Goal: Transaction & Acquisition: Purchase product/service

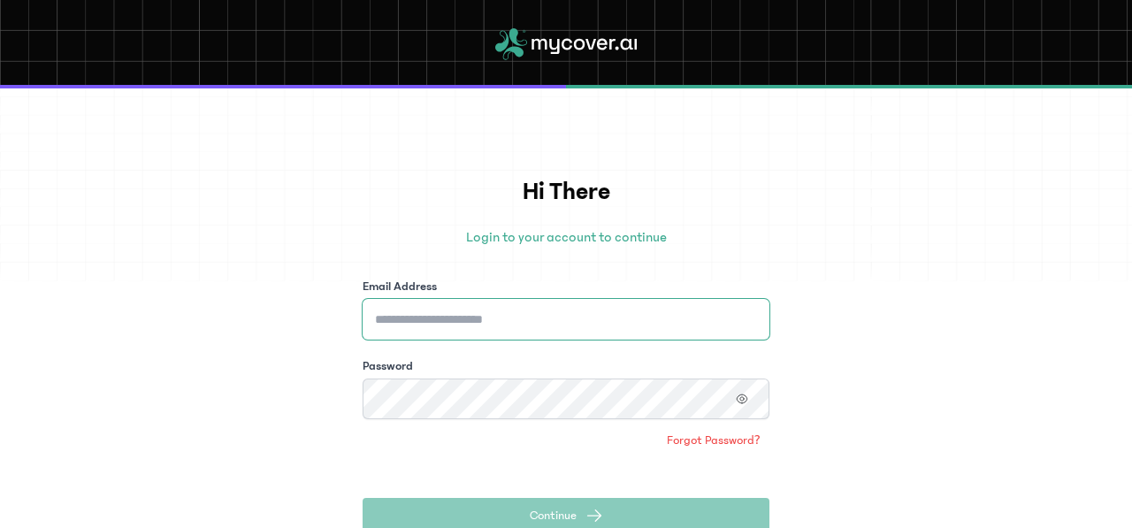
click at [525, 304] on input "Email Address" at bounding box center [566, 319] width 407 height 41
type input "**********"
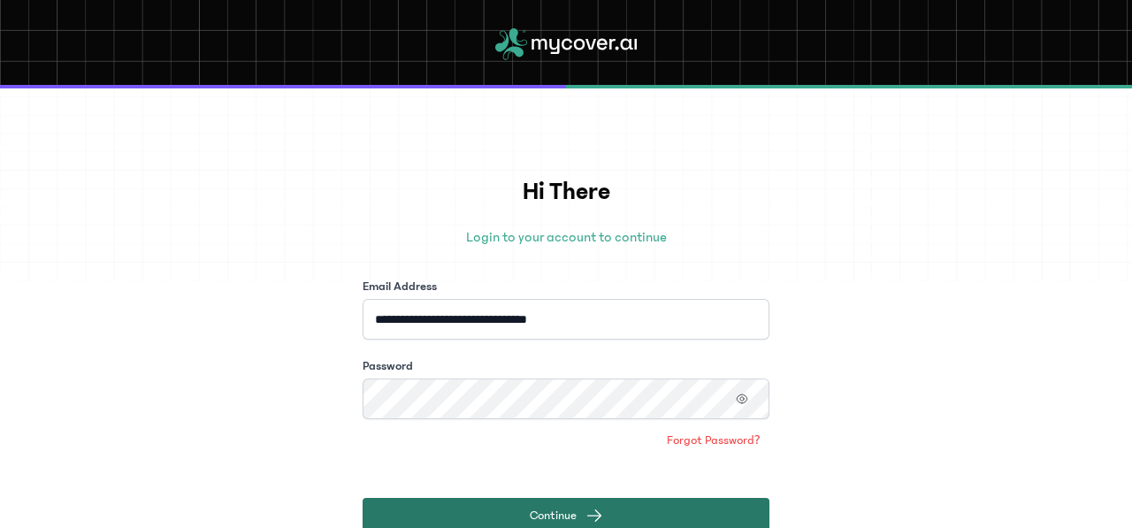
click at [584, 510] on button "Continue" at bounding box center [566, 515] width 407 height 35
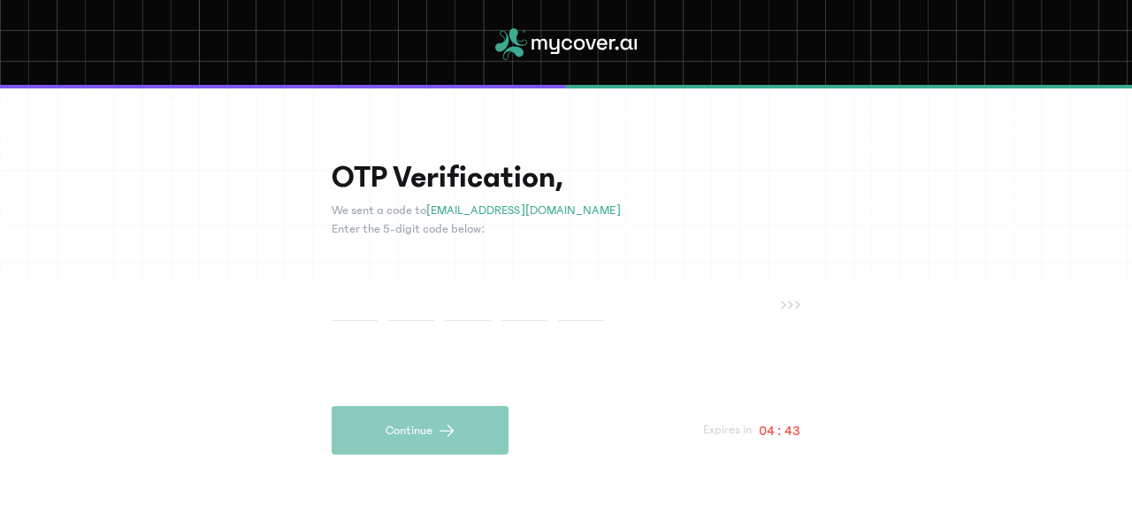
type input "*"
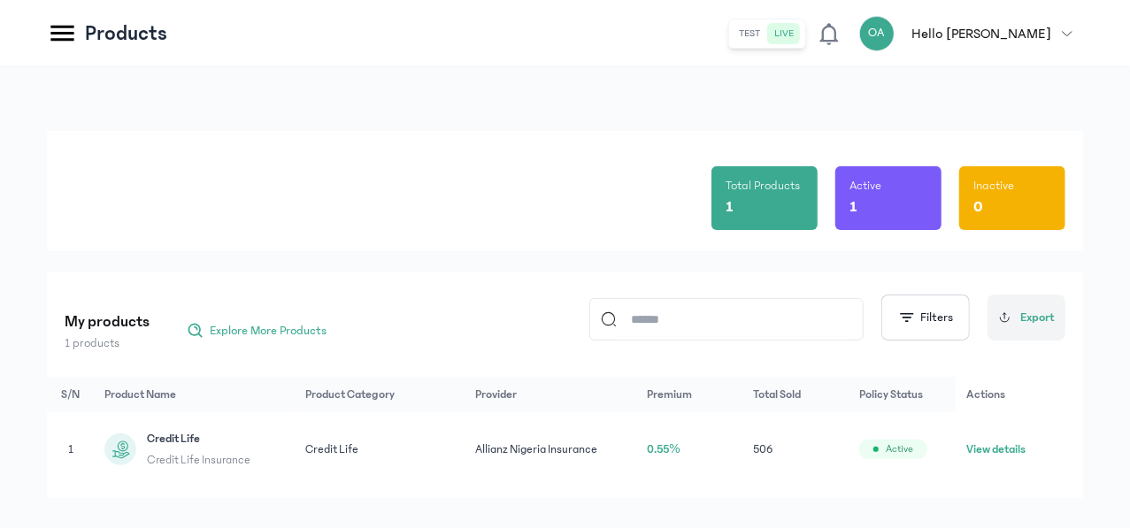
click at [742, 425] on td "Credit Life Credit Life Insurance" at bounding box center [795, 449] width 106 height 75
click at [1011, 452] on button "View details" at bounding box center [995, 450] width 59 height 18
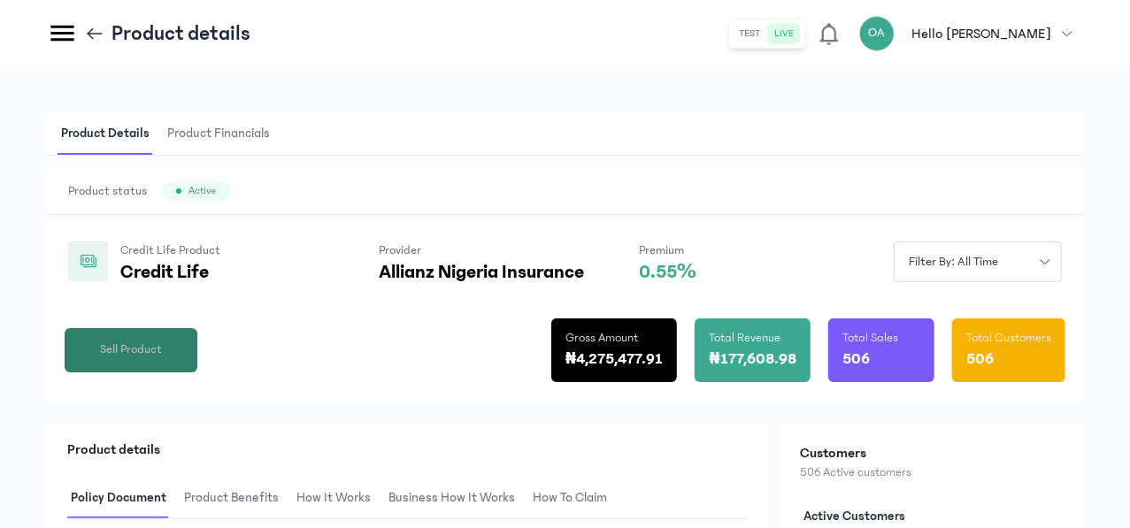
click at [162, 359] on span "Sell Product" at bounding box center [131, 350] width 62 height 19
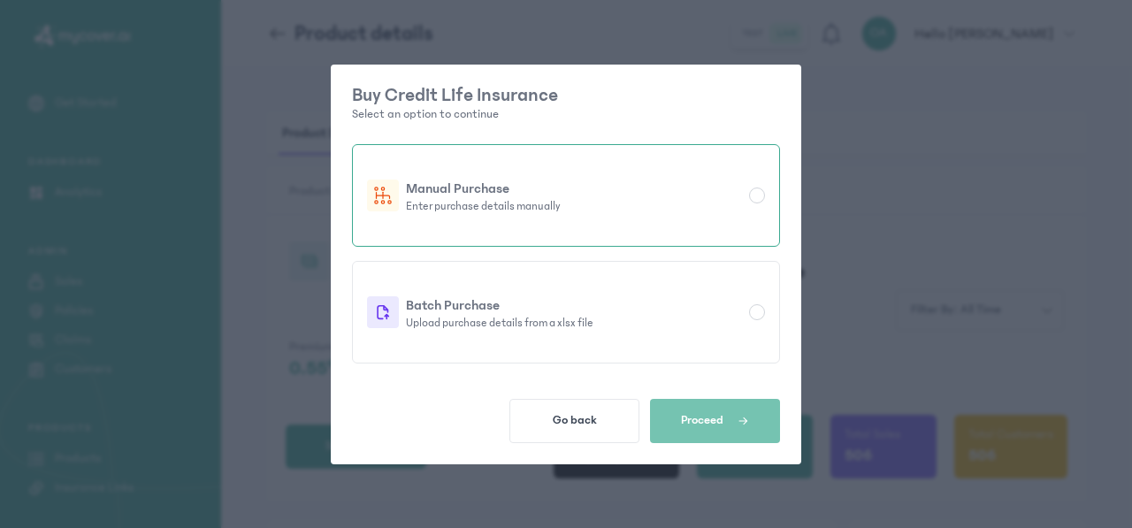
click at [451, 213] on div "Manual Purchase Enter purchase details manually" at bounding box center [566, 196] width 398 height 80
click at [740, 423] on icon "button" at bounding box center [743, 421] width 11 height 16
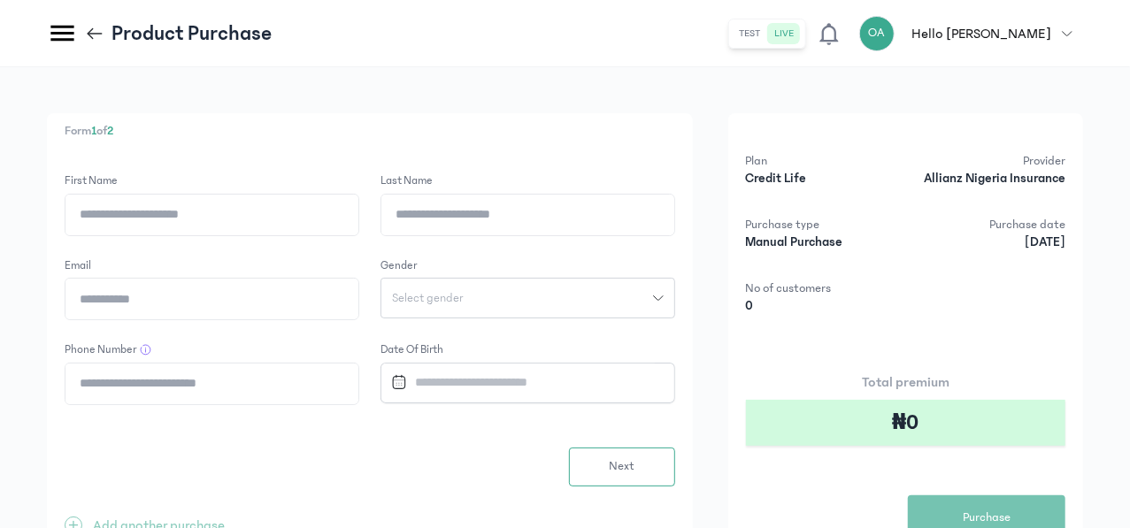
click at [358, 211] on input "First Name" at bounding box center [211, 215] width 293 height 41
click at [577, 202] on input "Last Name" at bounding box center [527, 215] width 293 height 41
click at [358, 296] on input "Email" at bounding box center [211, 299] width 293 height 41
click at [584, 282] on button "Select gender" at bounding box center [527, 298] width 295 height 41
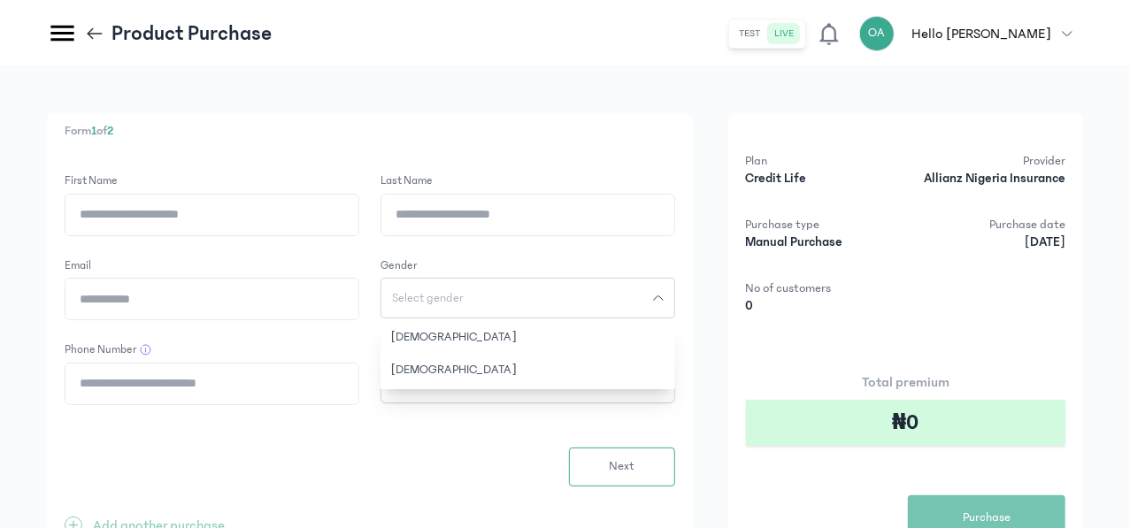
click at [570, 109] on div "Form 1 of 2 First Name Last Name Email Gender Select gender [DEMOGRAPHIC_DATA] …" at bounding box center [565, 351] width 1130 height 568
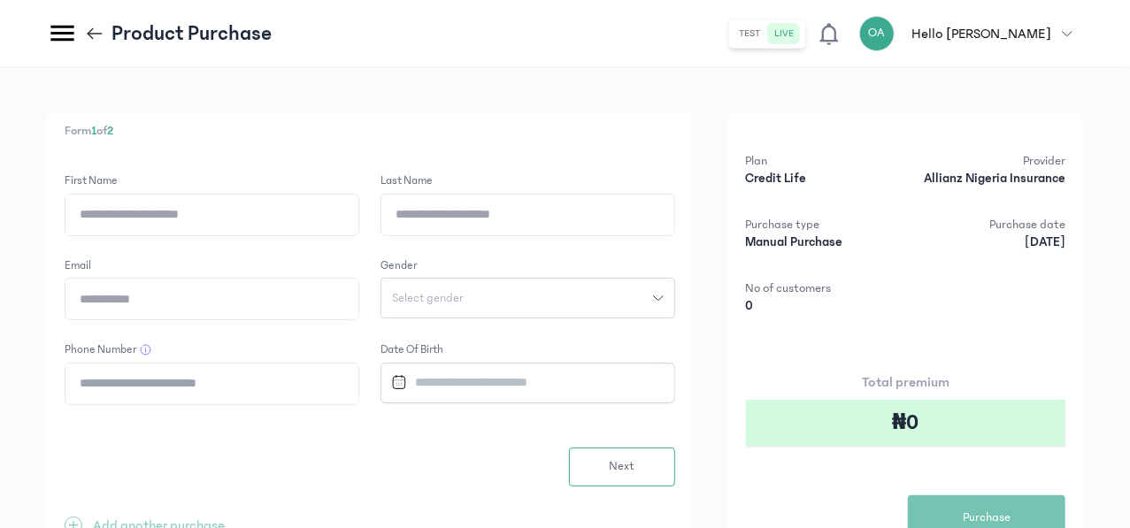
click at [358, 389] on input "Phone Number" at bounding box center [211, 384] width 293 height 41
click at [613, 381] on input "Datepicker input" at bounding box center [520, 383] width 272 height 38
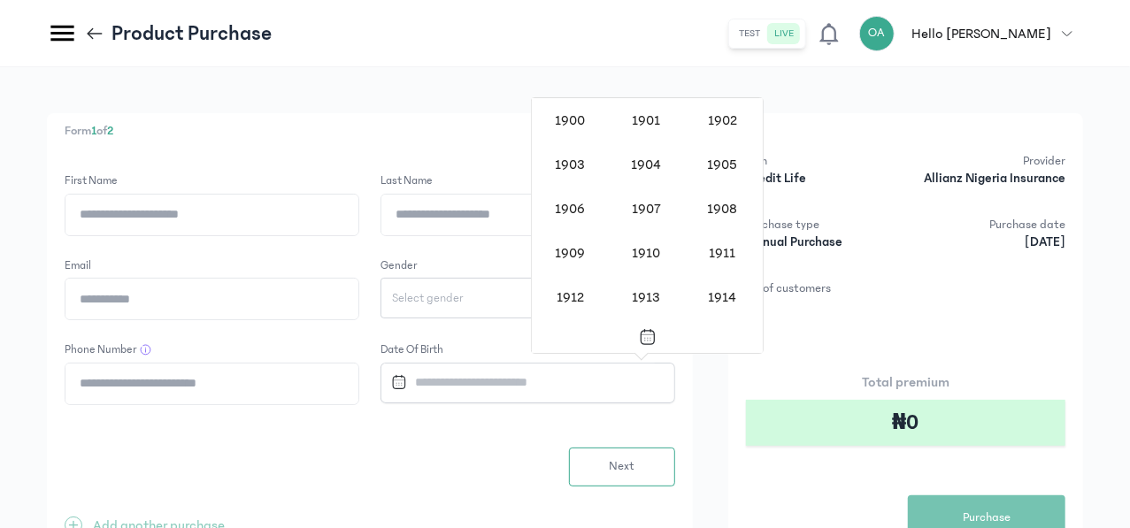
scroll to position [1449, 0]
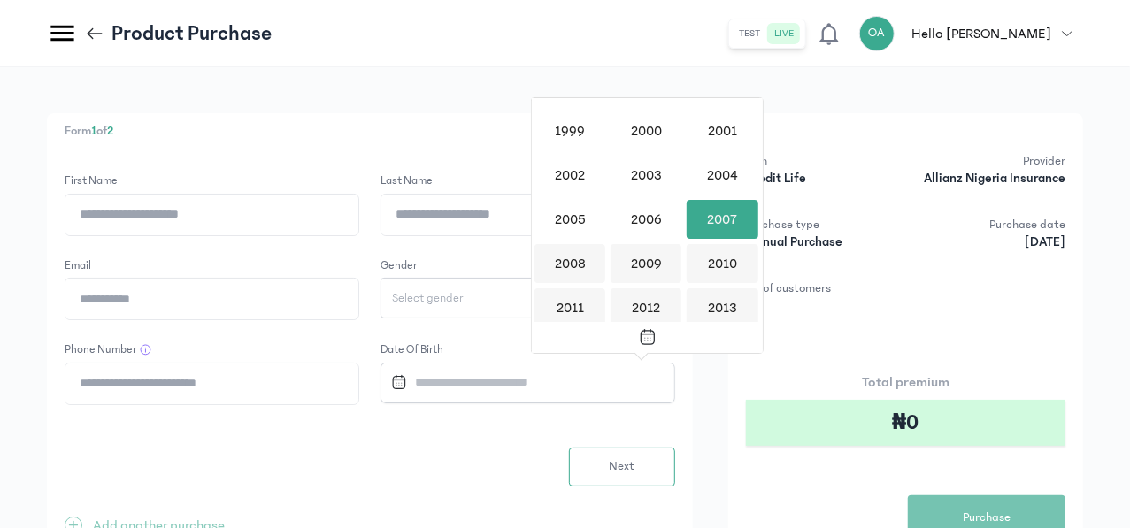
click at [726, 224] on div "2007" at bounding box center [721, 219] width 71 height 39
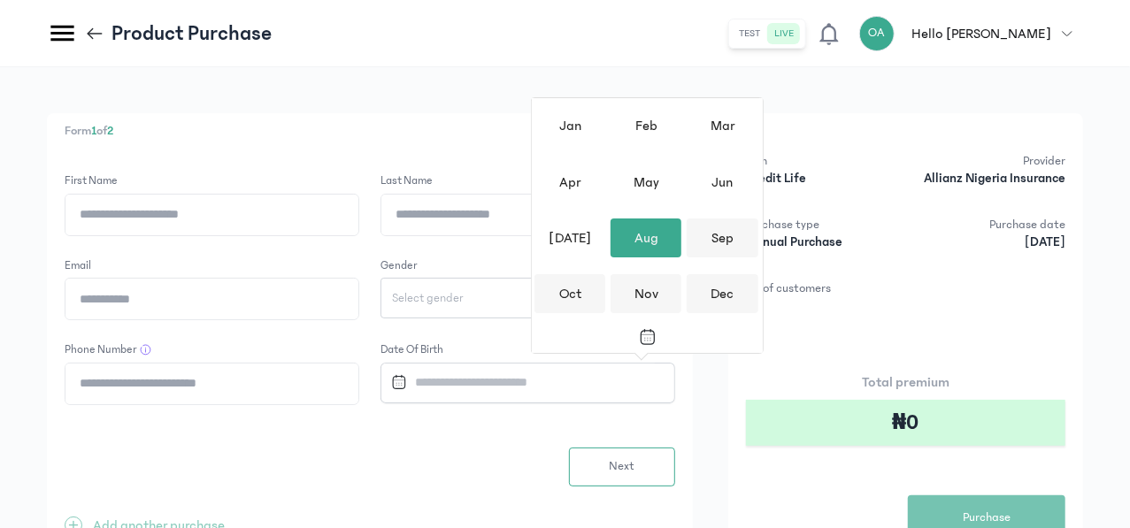
click at [644, 247] on div "Aug" at bounding box center [645, 237] width 71 height 39
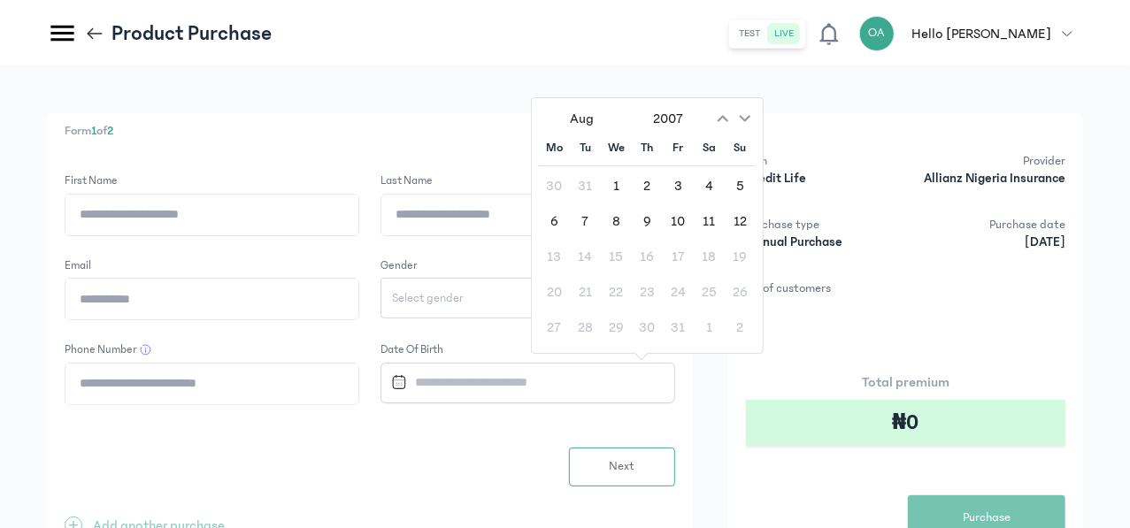
click at [692, 204] on div "30 31 1 2 3 4 5 6 7 8 9 10 11 12 13 14 15 16 17 18 19 20 21 22 23 24 25 26 27 2…" at bounding box center [647, 257] width 217 height 172
click at [685, 203] on div "30 31 1 2 3 4 5 6 7 8 9 10 11 12 13 14 15 16 17 18 19 20 21 22 23 24 25 26 27 2…" at bounding box center [647, 257] width 217 height 172
click at [595, 456] on div "Next" at bounding box center [370, 467] width 610 height 39
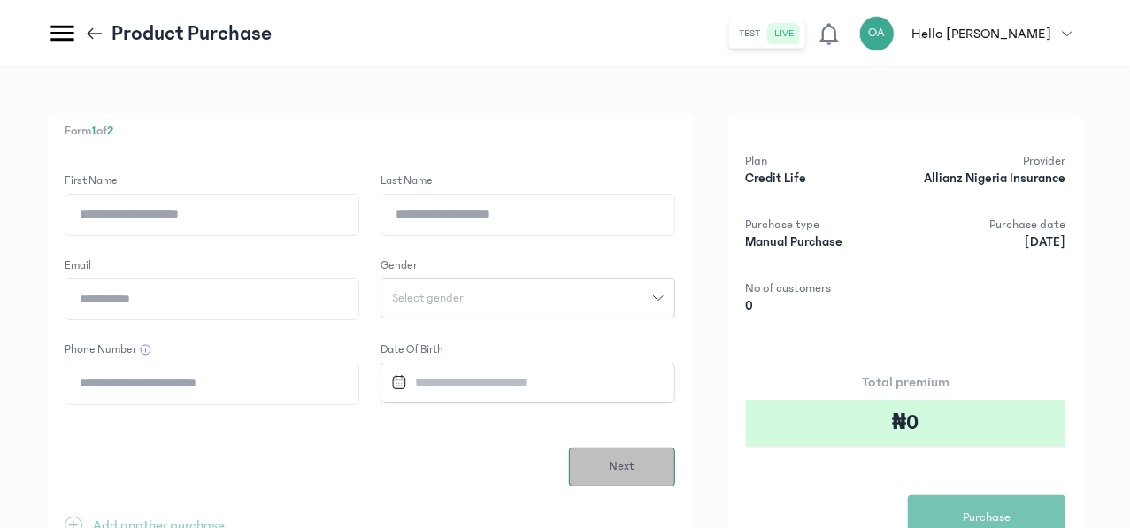
click at [674, 476] on button "Next" at bounding box center [622, 467] width 106 height 39
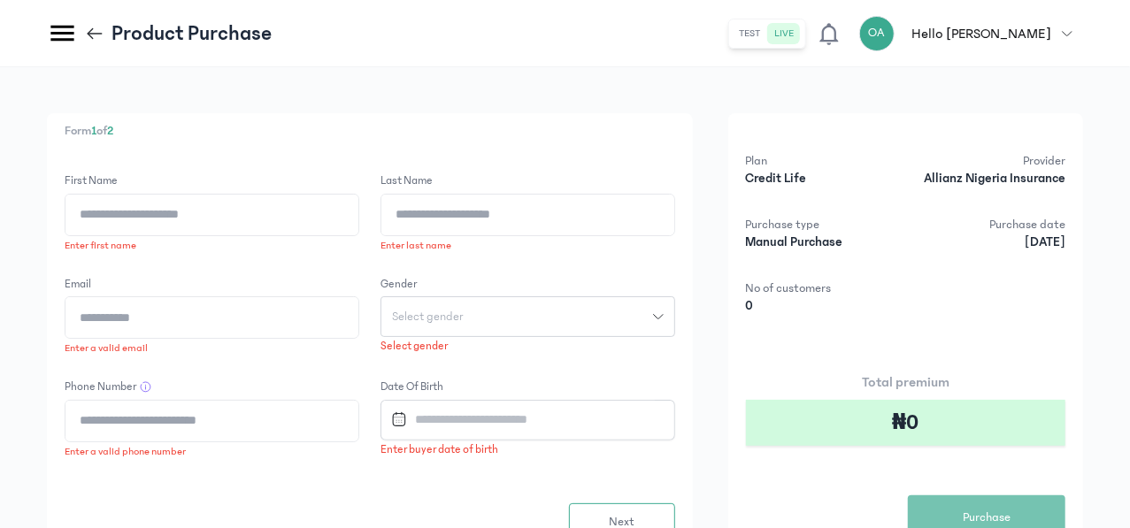
click at [350, 214] on input "First Name" at bounding box center [211, 215] width 293 height 41
type input "*********"
type input "**********"
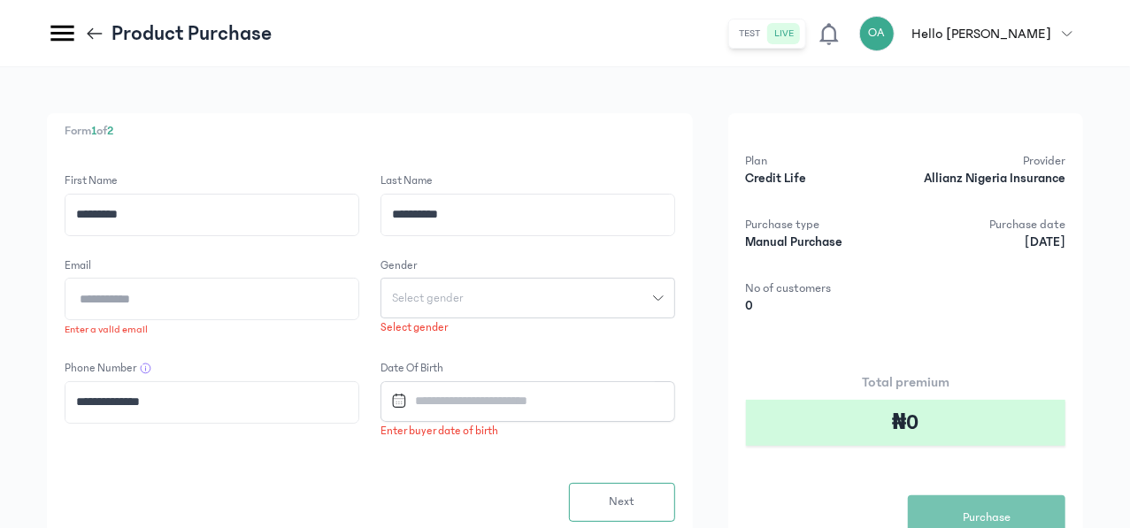
click at [358, 301] on input "Email" at bounding box center [211, 299] width 293 height 41
type input "**********"
click at [566, 317] on button "Select gender" at bounding box center [527, 298] width 295 height 41
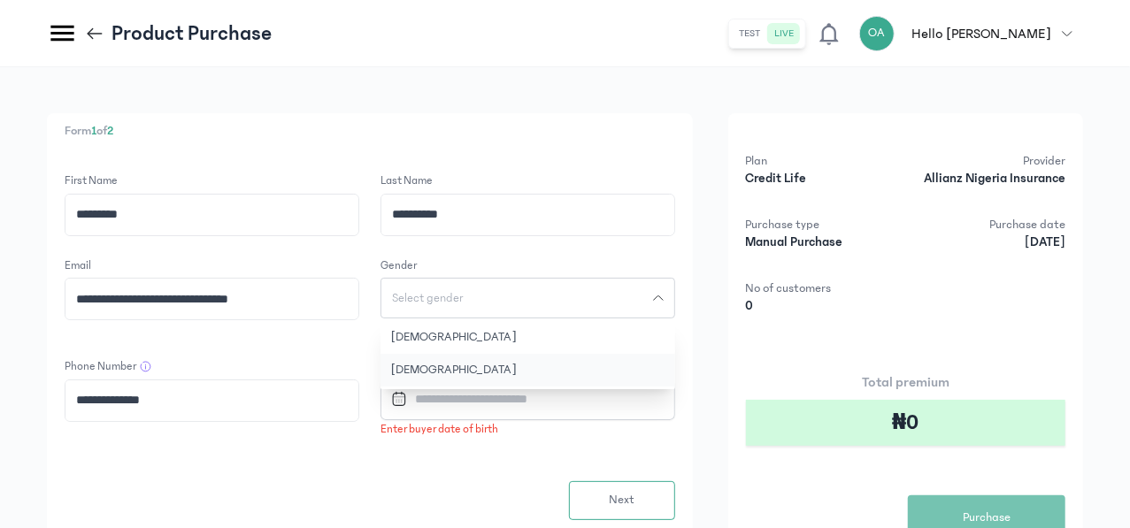
click at [579, 360] on button "[DEMOGRAPHIC_DATA]" at bounding box center [527, 370] width 295 height 33
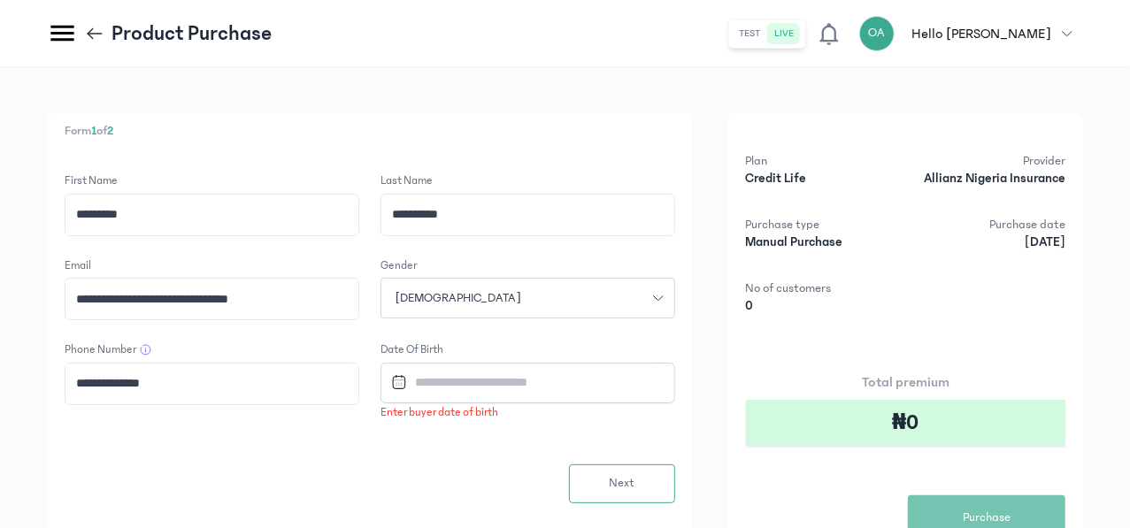
click at [580, 399] on input "Datepicker input" at bounding box center [520, 383] width 272 height 38
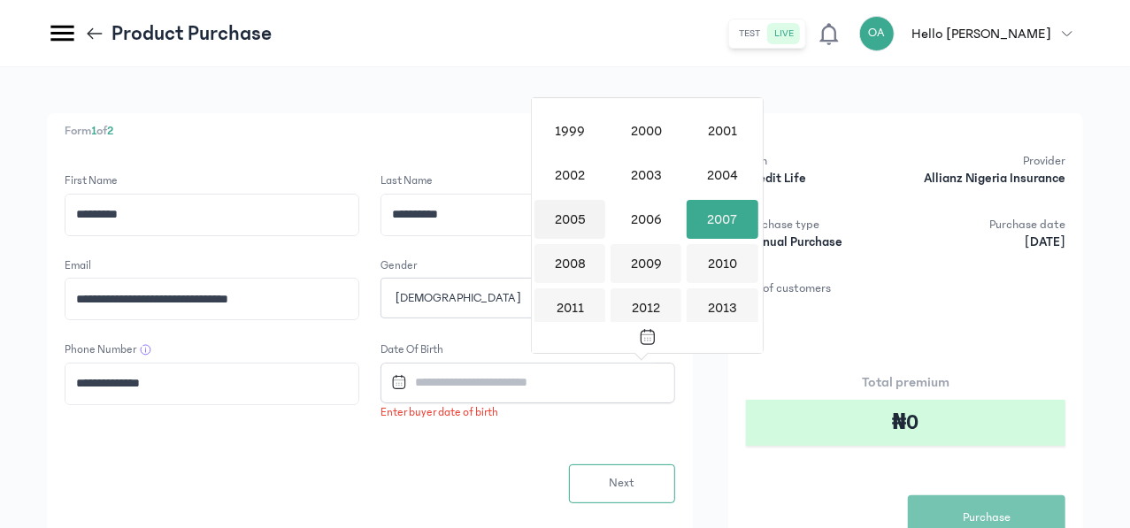
click at [578, 222] on div "2005" at bounding box center [569, 219] width 71 height 39
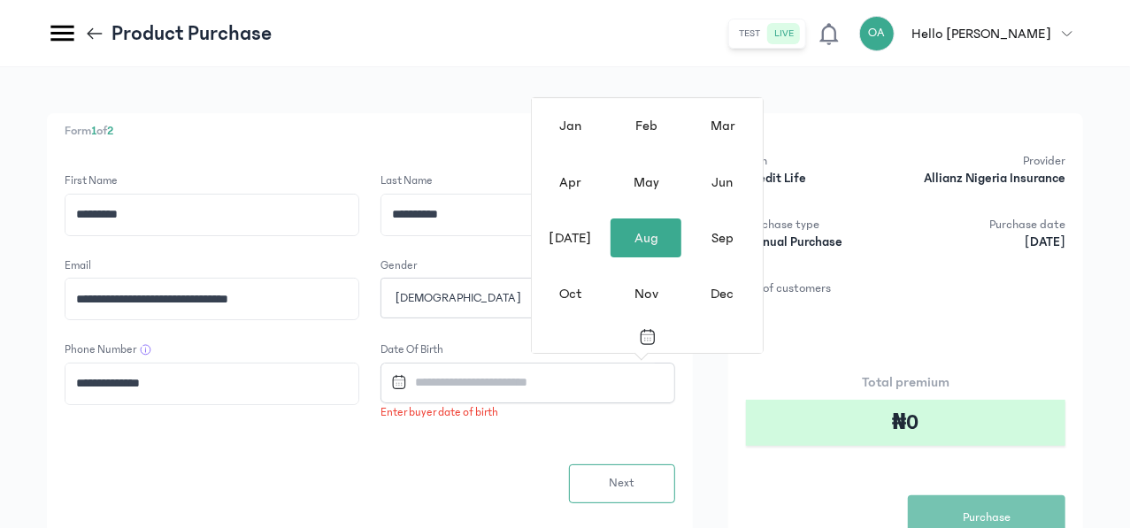
click at [656, 245] on div "Aug" at bounding box center [645, 237] width 71 height 39
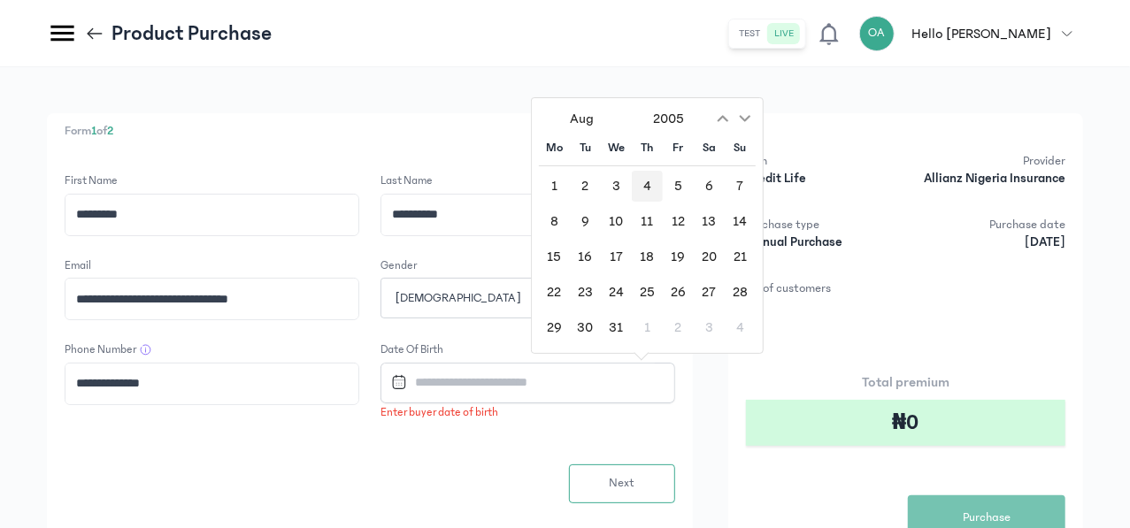
click at [651, 184] on div "4" at bounding box center [647, 186] width 31 height 31
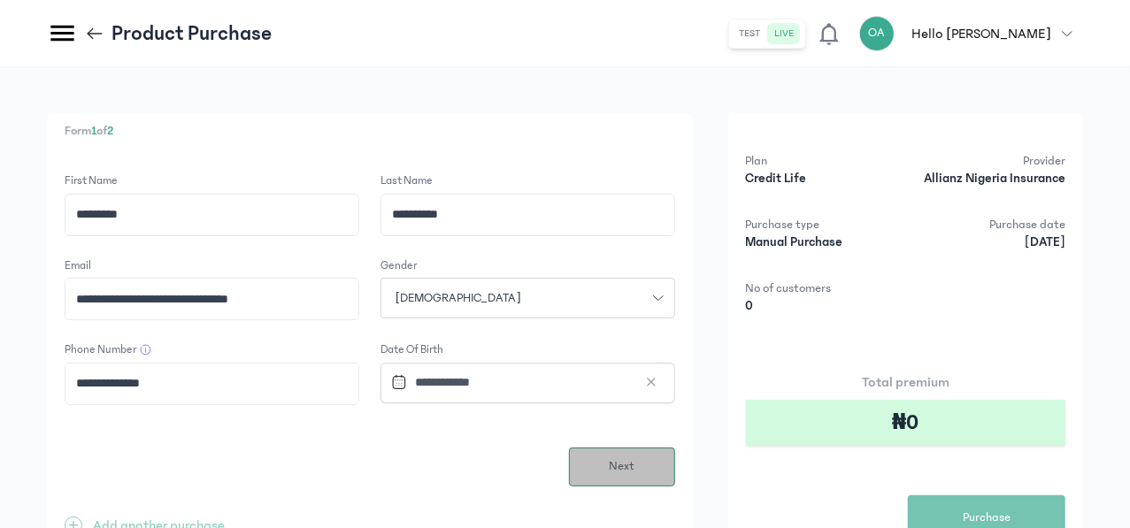
click at [634, 464] on span "Next" at bounding box center [622, 466] width 26 height 19
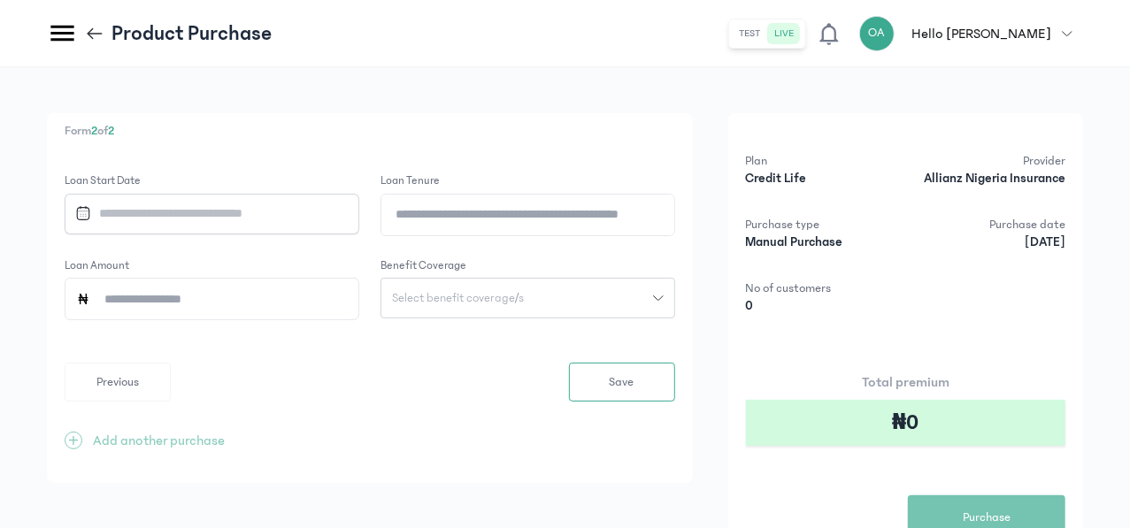
click at [340, 218] on input "Datepicker input" at bounding box center [204, 214] width 272 height 38
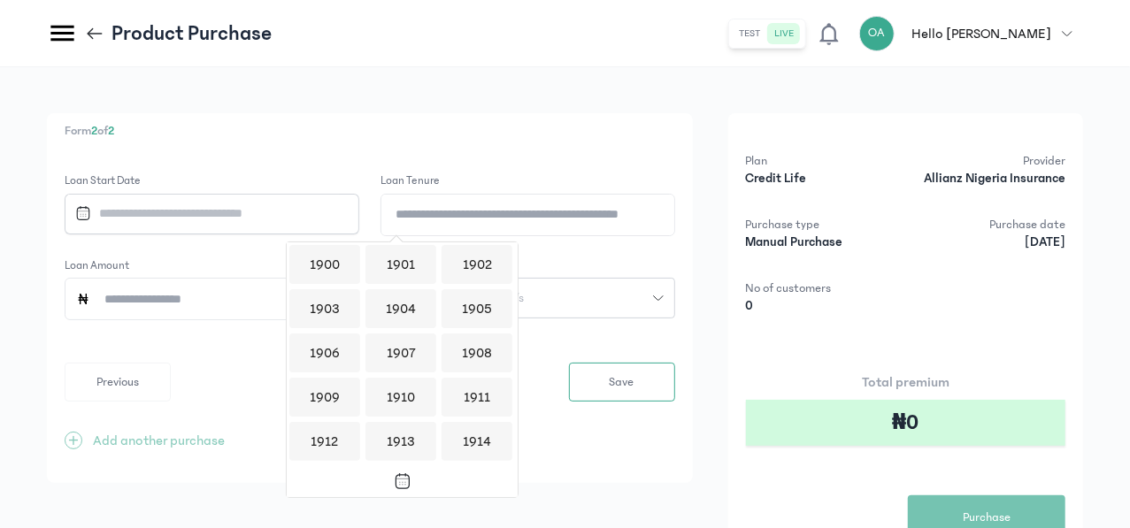
scroll to position [1714, 0]
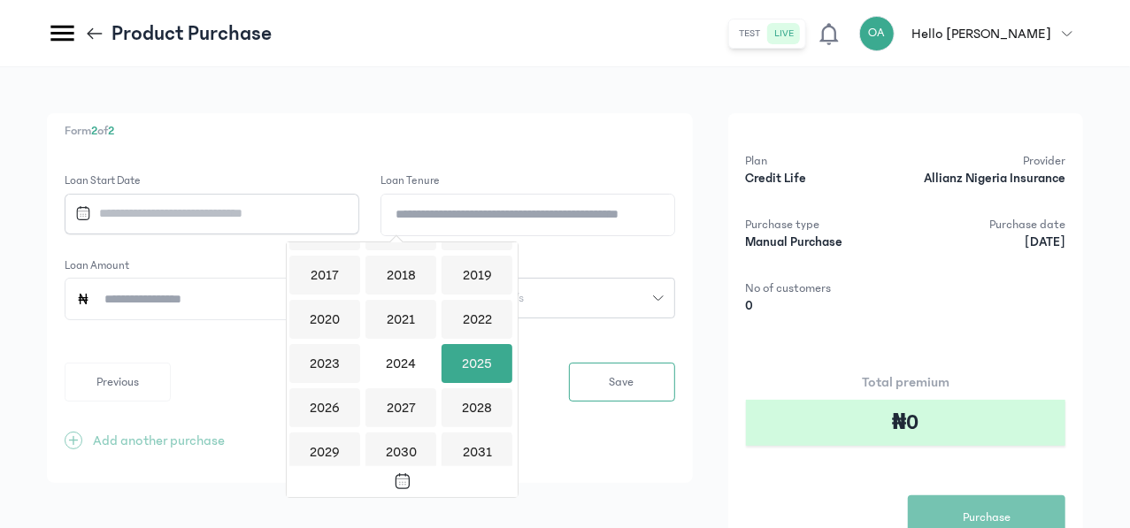
click at [485, 361] on div "2025" at bounding box center [476, 363] width 71 height 39
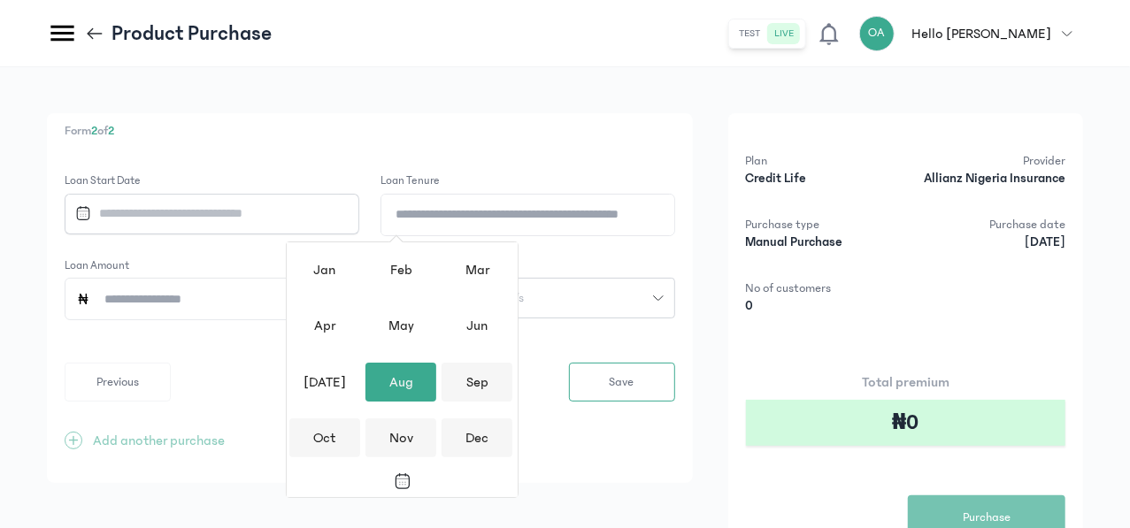
click at [403, 377] on div "Aug" at bounding box center [400, 382] width 71 height 39
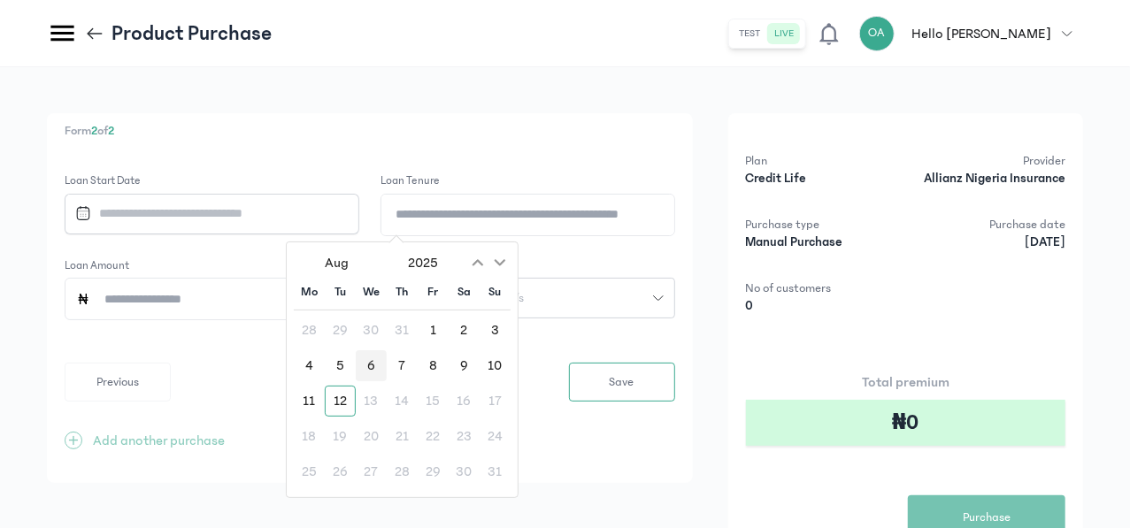
click at [370, 367] on div "6" at bounding box center [371, 365] width 31 height 31
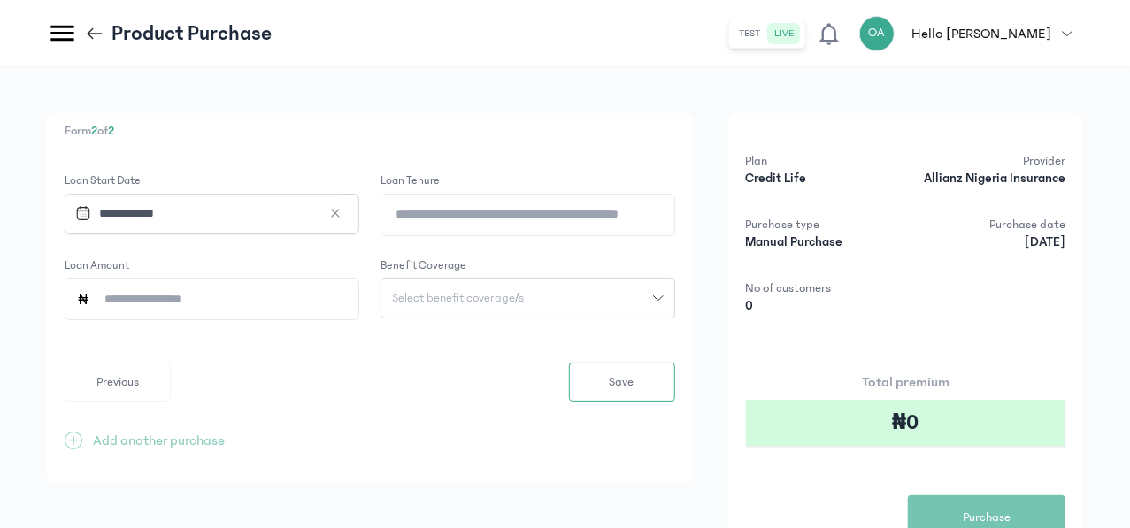
click at [591, 211] on input "Loan Tenure" at bounding box center [527, 215] width 293 height 41
type input "*"
click at [348, 309] on input "Loan Amount" at bounding box center [218, 299] width 257 height 41
paste input "**********"
type input "*********"
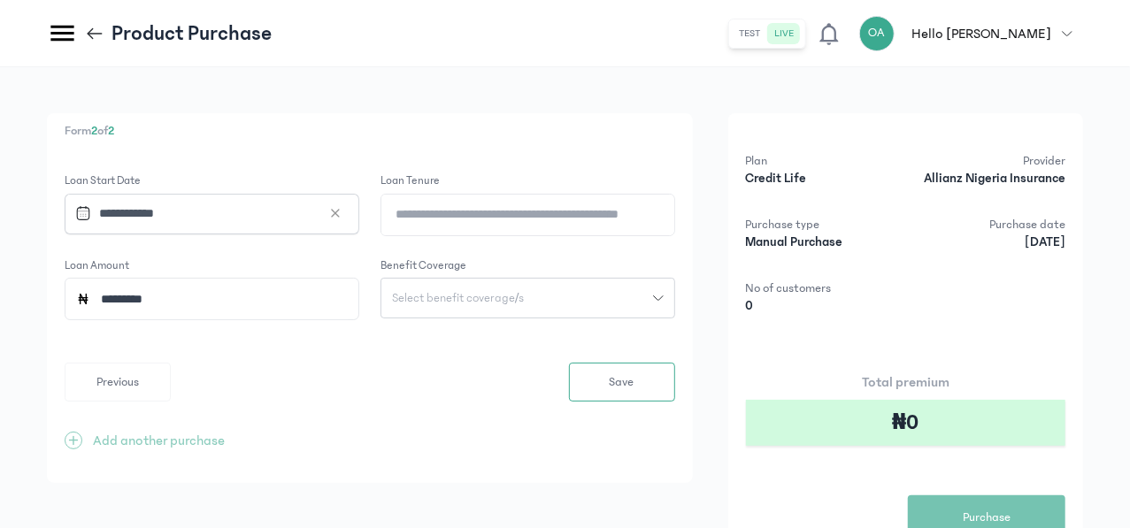
click at [675, 311] on button "Select benefit coverage/s" at bounding box center [527, 298] width 295 height 41
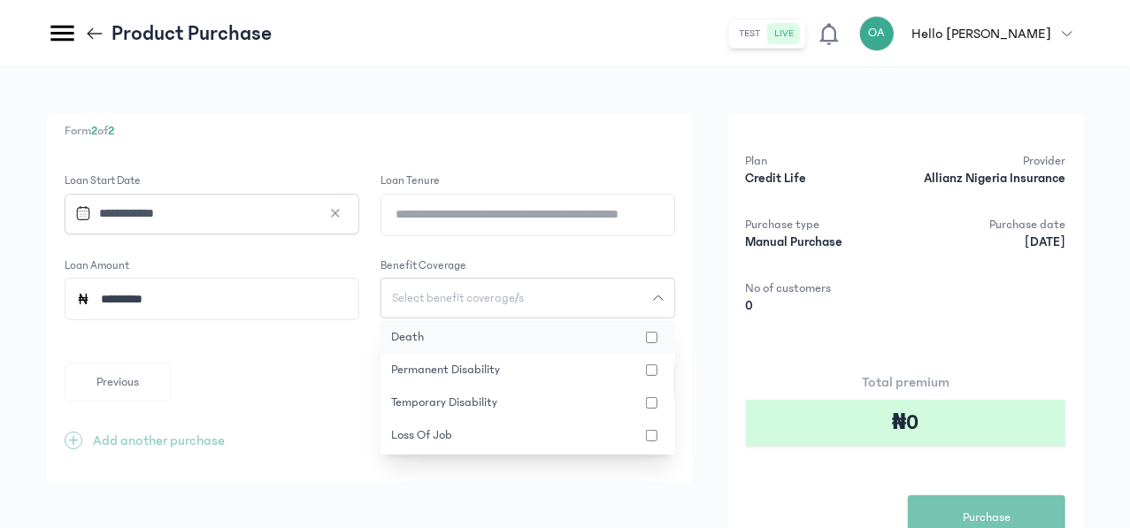
click at [671, 336] on button "death" at bounding box center [527, 337] width 295 height 33
click at [664, 438] on button "loss of job" at bounding box center [527, 435] width 295 height 33
click at [752, 110] on div "Form 2 of 2 Loan Start Date Loan Tenure * Loan Amount ********* Benefit Coverag…" at bounding box center [565, 351] width 1130 height 568
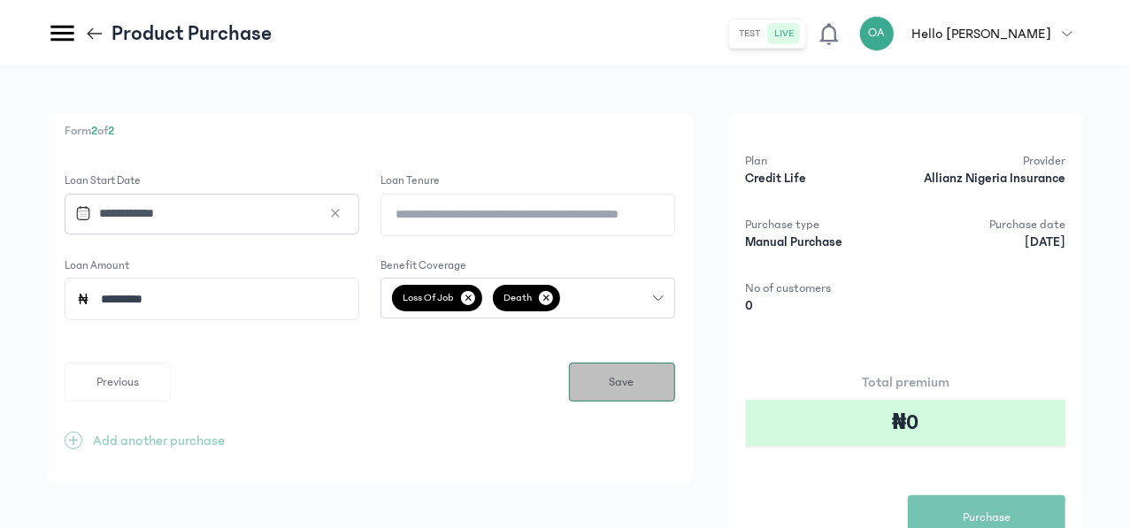
click at [634, 380] on span "Save" at bounding box center [621, 382] width 25 height 19
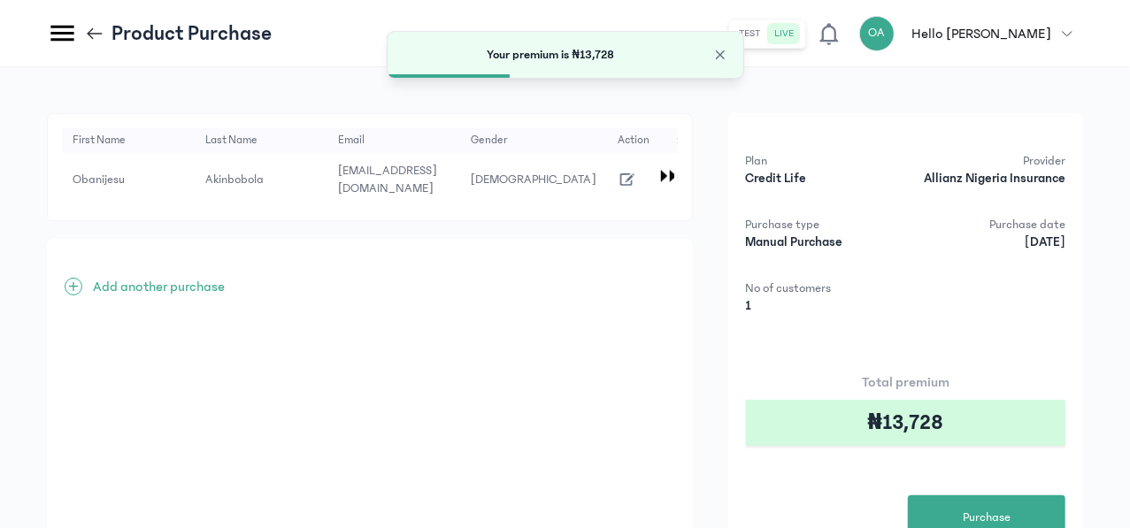
click at [225, 278] on p "Add another purchase" at bounding box center [159, 286] width 132 height 21
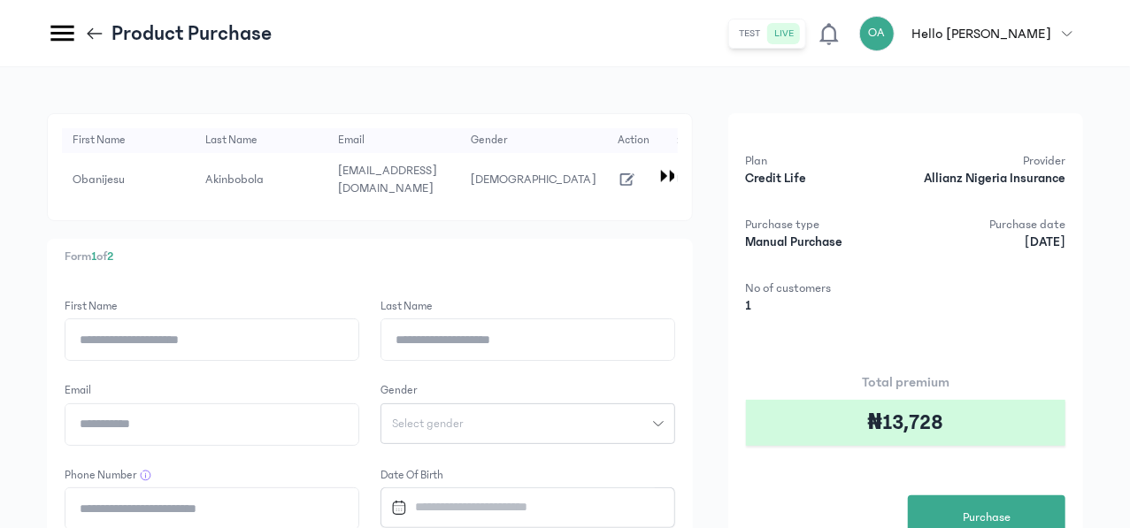
click at [358, 326] on input "First Name" at bounding box center [211, 339] width 293 height 41
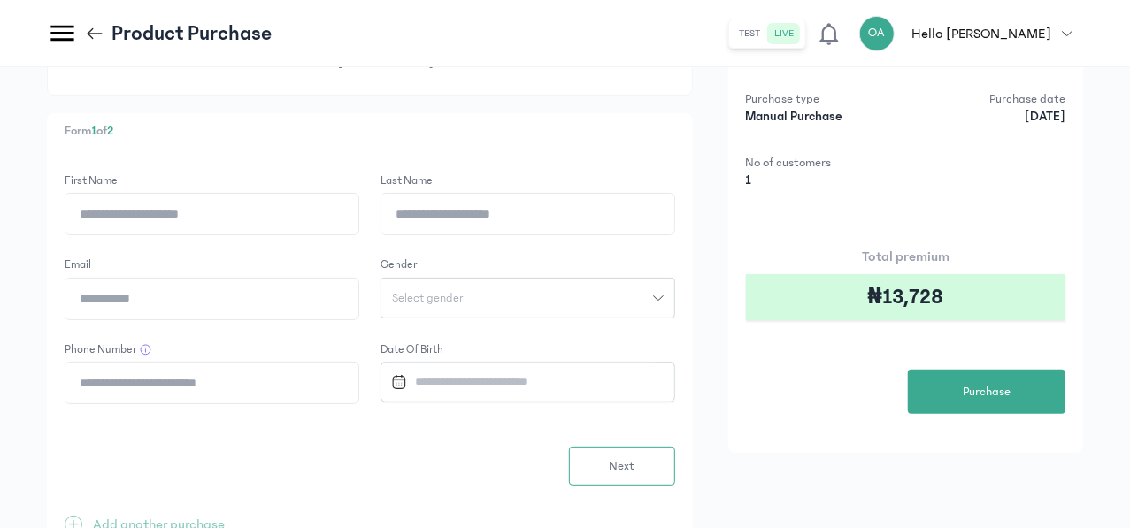
scroll to position [130, 0]
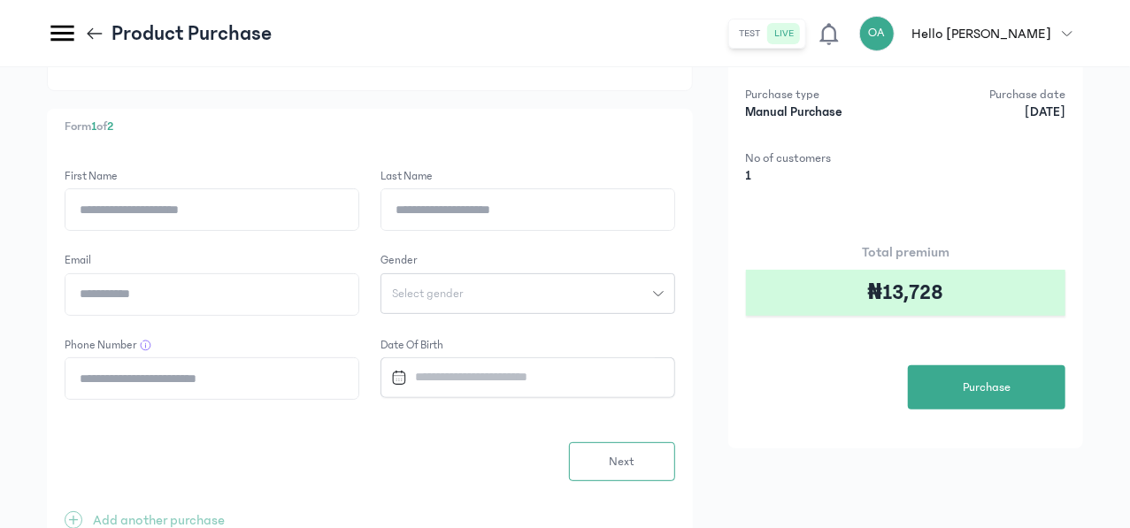
drag, startPoint x: 1131, startPoint y: 217, endPoint x: 709, endPoint y: 151, distance: 427.0
click at [693, 151] on div "Form 1 of 2 First Name Last Name Email Gender Select gender Phone Number Date o…" at bounding box center [370, 336] width 646 height 455
click at [111, 36] on span at bounding box center [98, 33] width 27 height 19
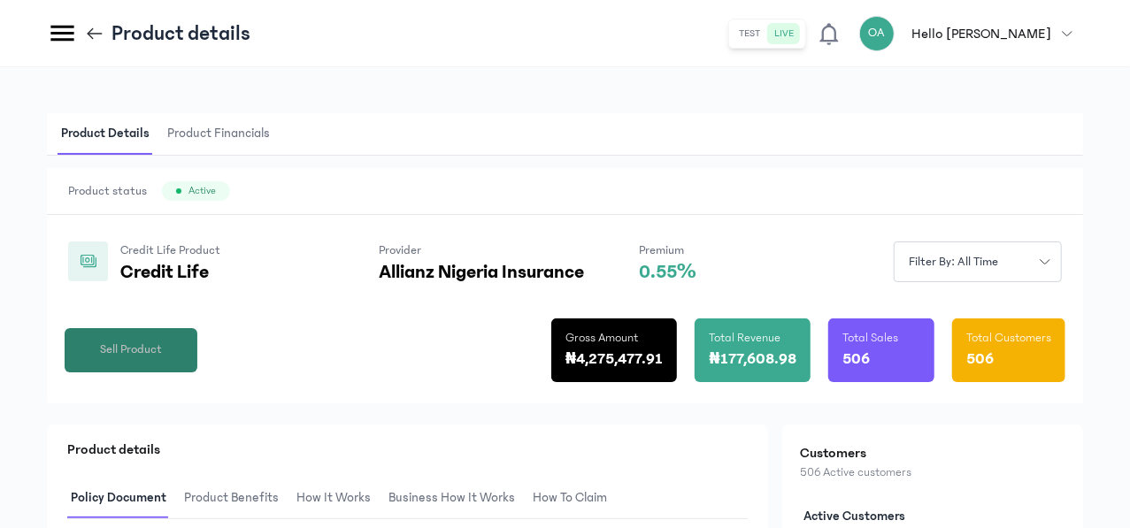
click at [162, 359] on span "Sell Product" at bounding box center [131, 350] width 62 height 19
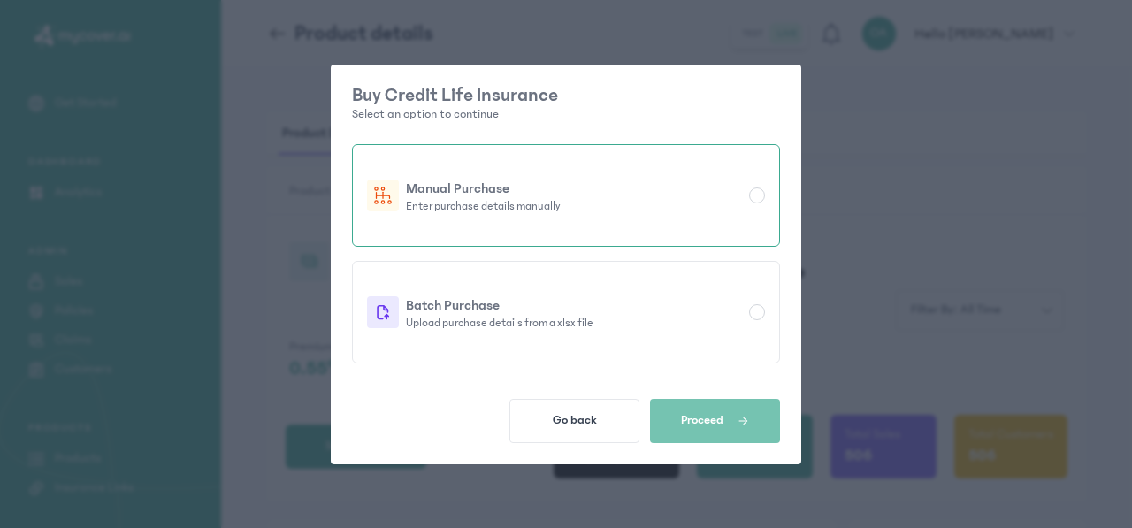
click at [573, 181] on p "Manual Purchase" at bounding box center [574, 188] width 336 height 21
click at [695, 417] on span "Proceed" at bounding box center [702, 420] width 42 height 14
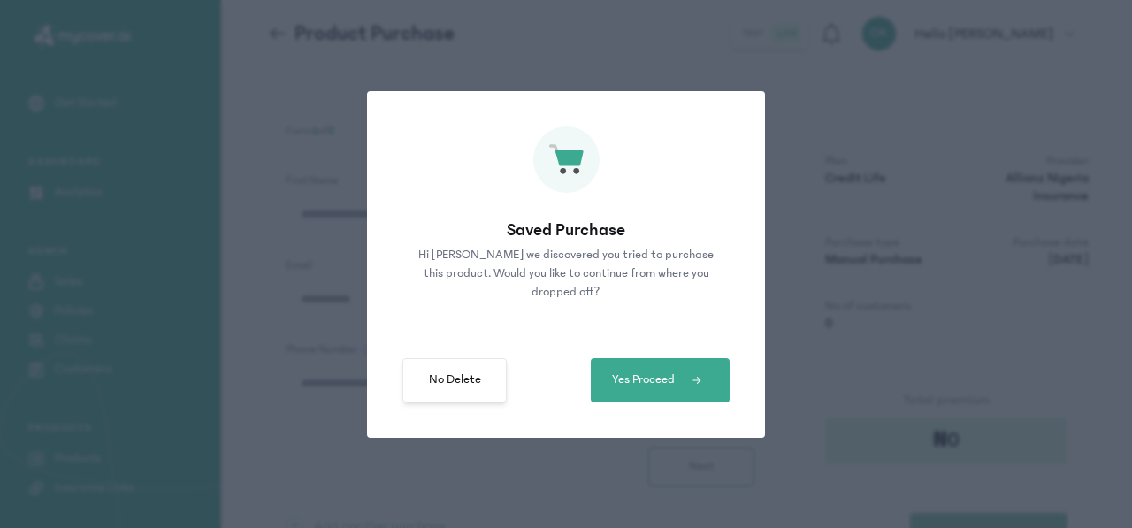
click at [490, 387] on button "No Delete" at bounding box center [454, 380] width 104 height 44
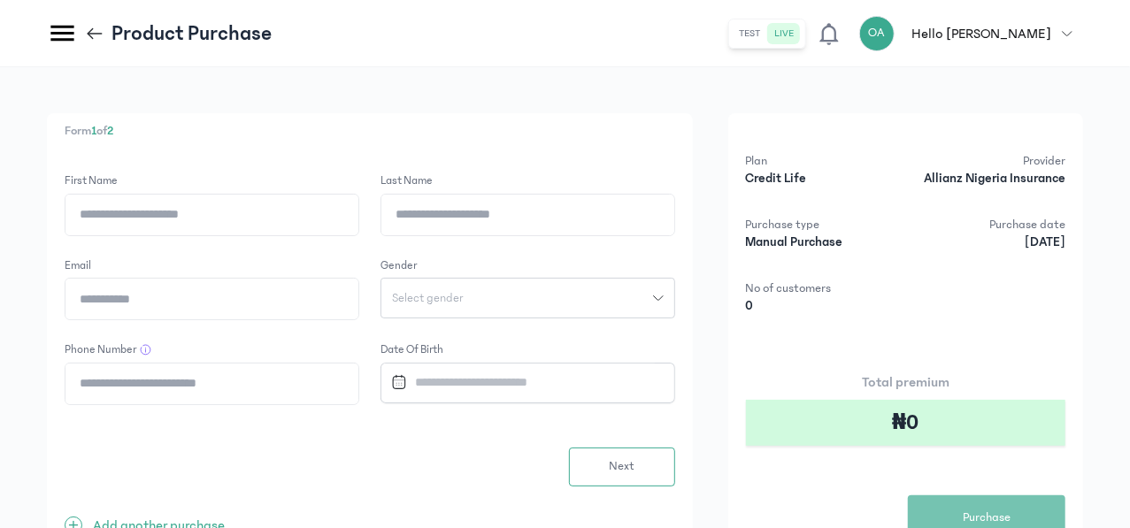
click at [104, 31] on icon at bounding box center [94, 33] width 19 height 19
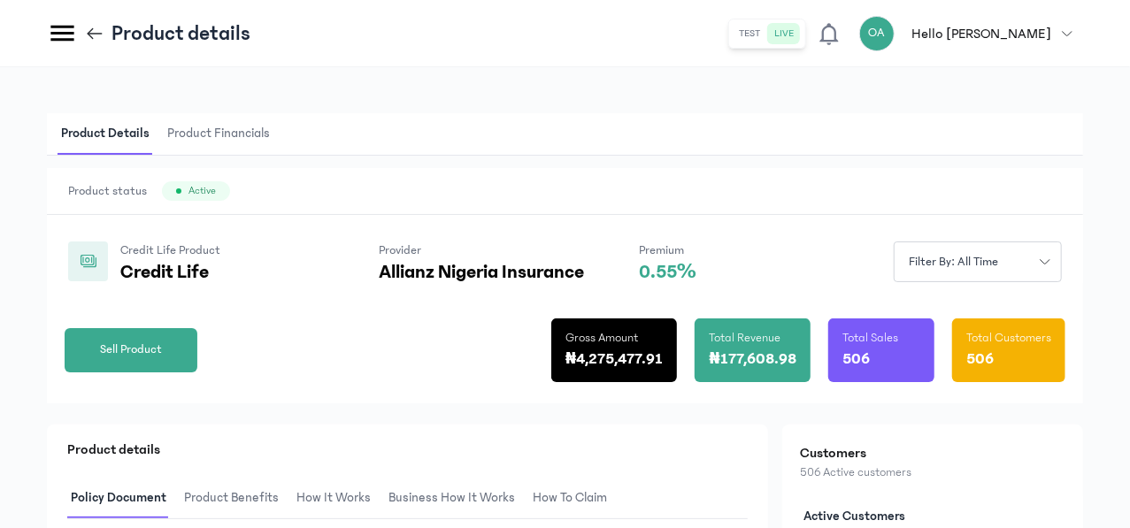
scroll to position [196, 0]
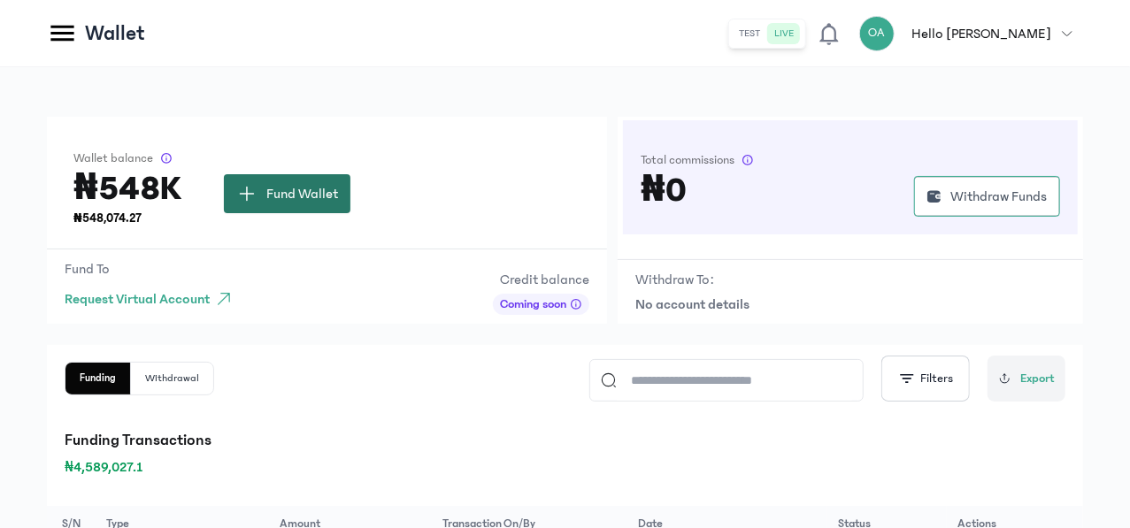
click at [338, 197] on span "Fund Wallet" at bounding box center [302, 193] width 72 height 21
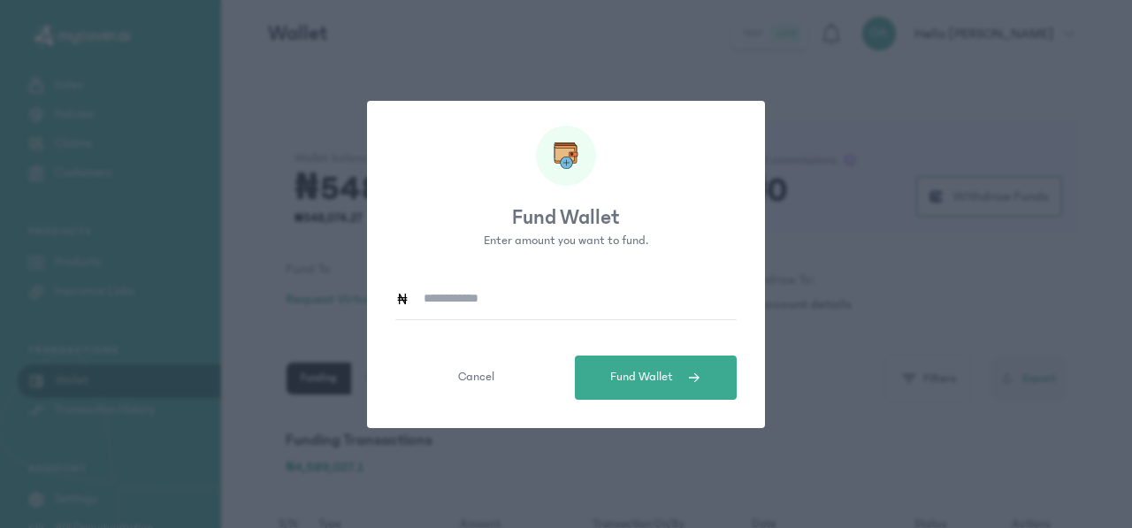
click at [531, 309] on input at bounding box center [573, 299] width 327 height 41
click at [832, 125] on div "Fund Wallet Enter amount you want to fund. Cancel Fund Wallet" at bounding box center [566, 264] width 1132 height 528
click at [482, 295] on input at bounding box center [573, 299] width 327 height 41
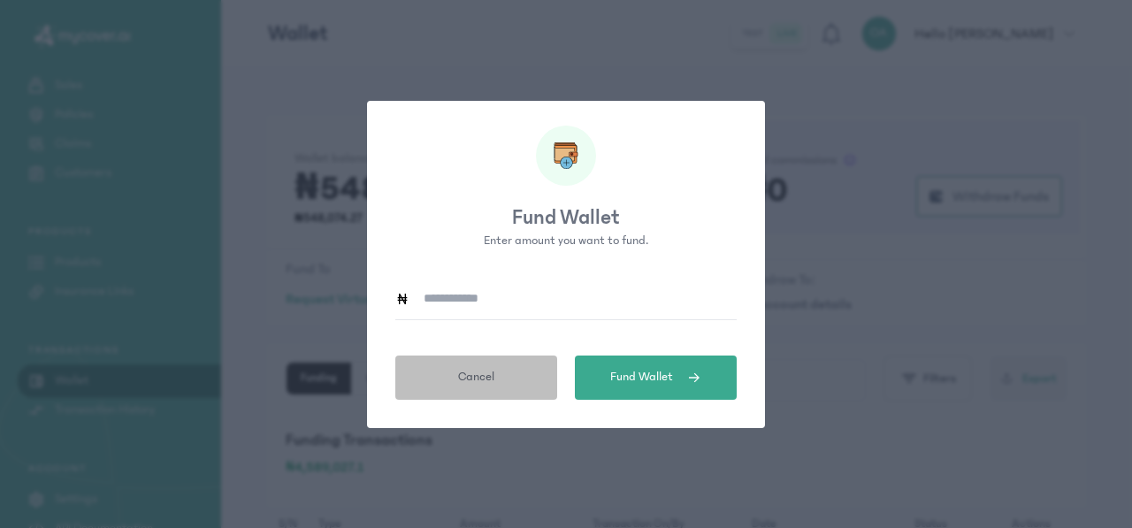
click at [490, 382] on span "Cancel" at bounding box center [476, 377] width 36 height 19
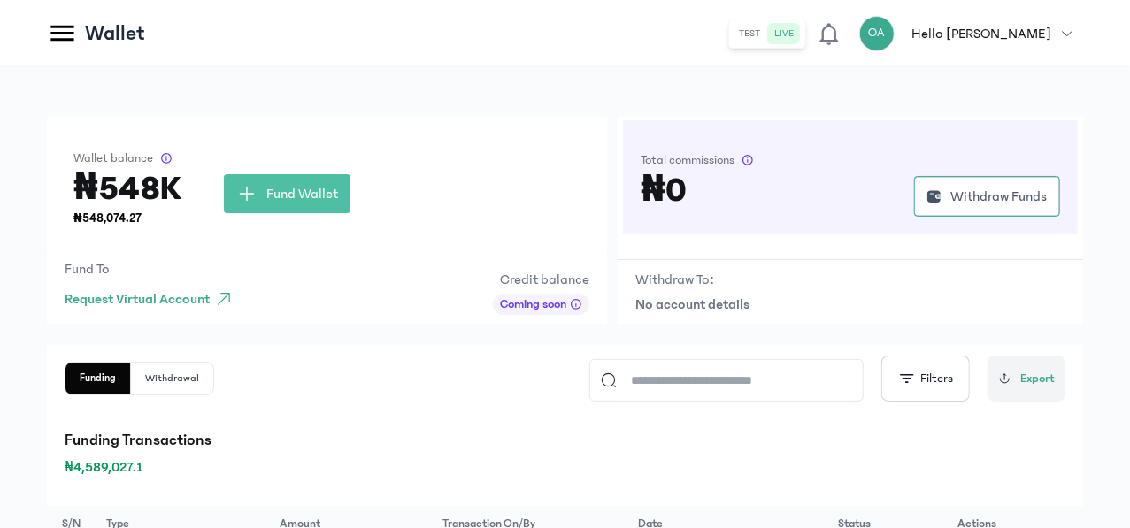
click at [607, 134] on div "Wallet balance ₦548K ₦548,074.27 Fund Wallet" at bounding box center [327, 183] width 560 height 132
